Goal: Transaction & Acquisition: Subscribe to service/newsletter

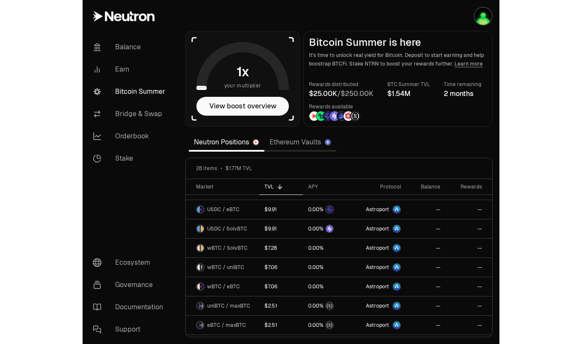
scroll to position [397, 0]
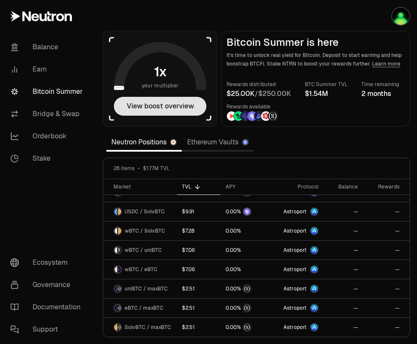
click at [141, 107] on button "View boost overview" at bounding box center [160, 106] width 92 height 19
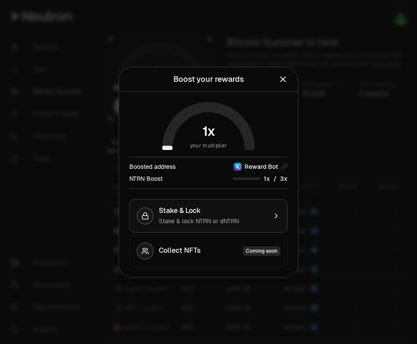
click at [206, 217] on div "Stake & lock NTRN or dNTRN" at bounding box center [213, 221] width 108 height 9
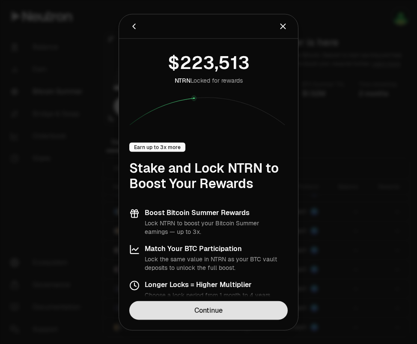
click at [213, 311] on link "Continue" at bounding box center [208, 309] width 158 height 19
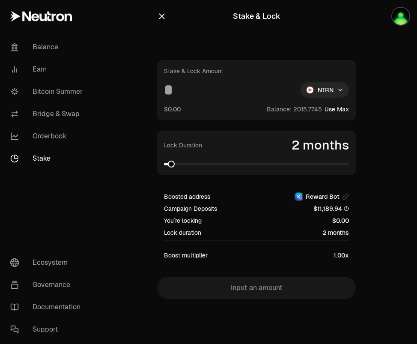
click at [162, 16] on icon "button" at bounding box center [162, 17] width 6 height 6
